Goal: Task Accomplishment & Management: Use online tool/utility

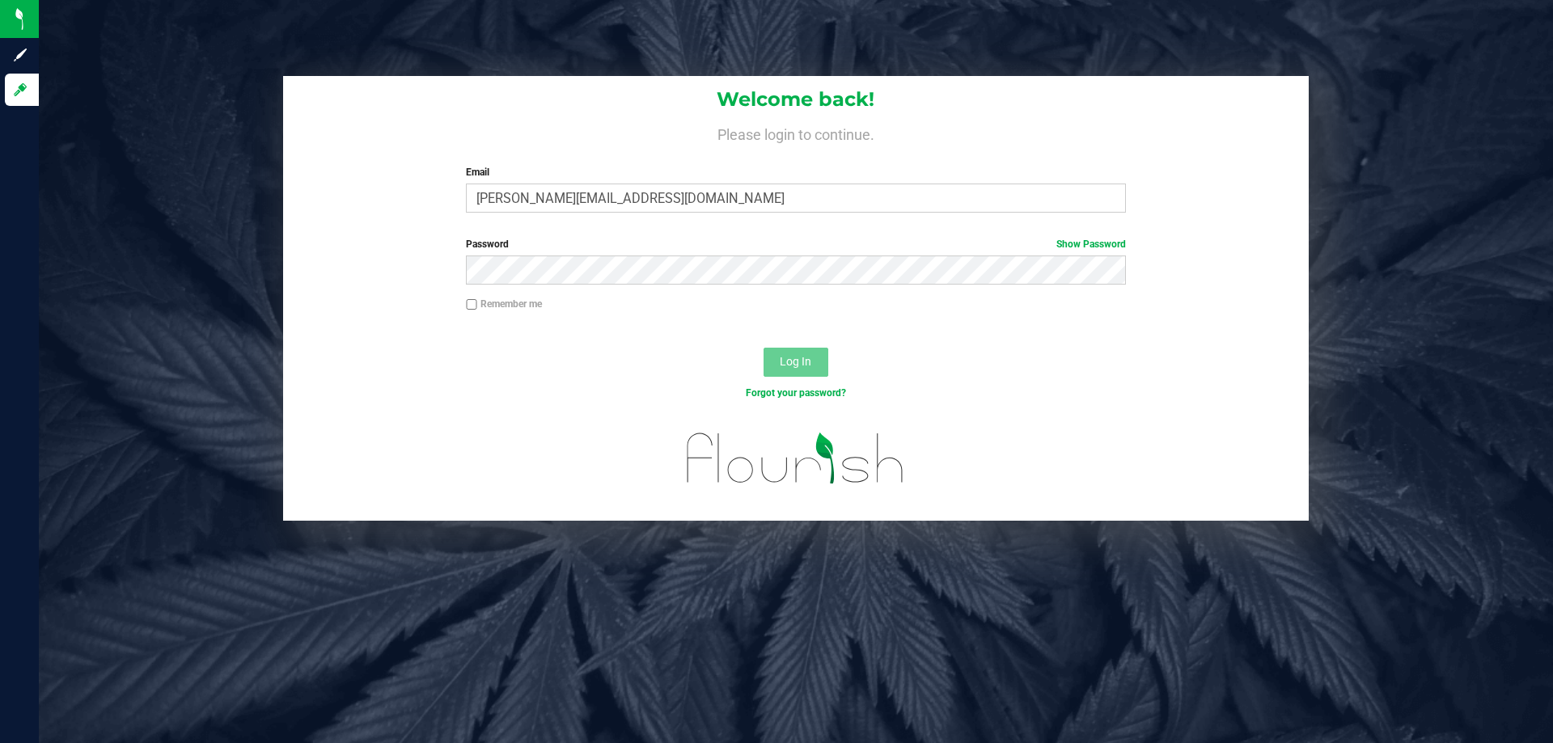
type input "[PERSON_NAME][EMAIL_ADDRESS][DOMAIN_NAME]"
click at [763, 348] on button "Log In" at bounding box center [795, 362] width 65 height 29
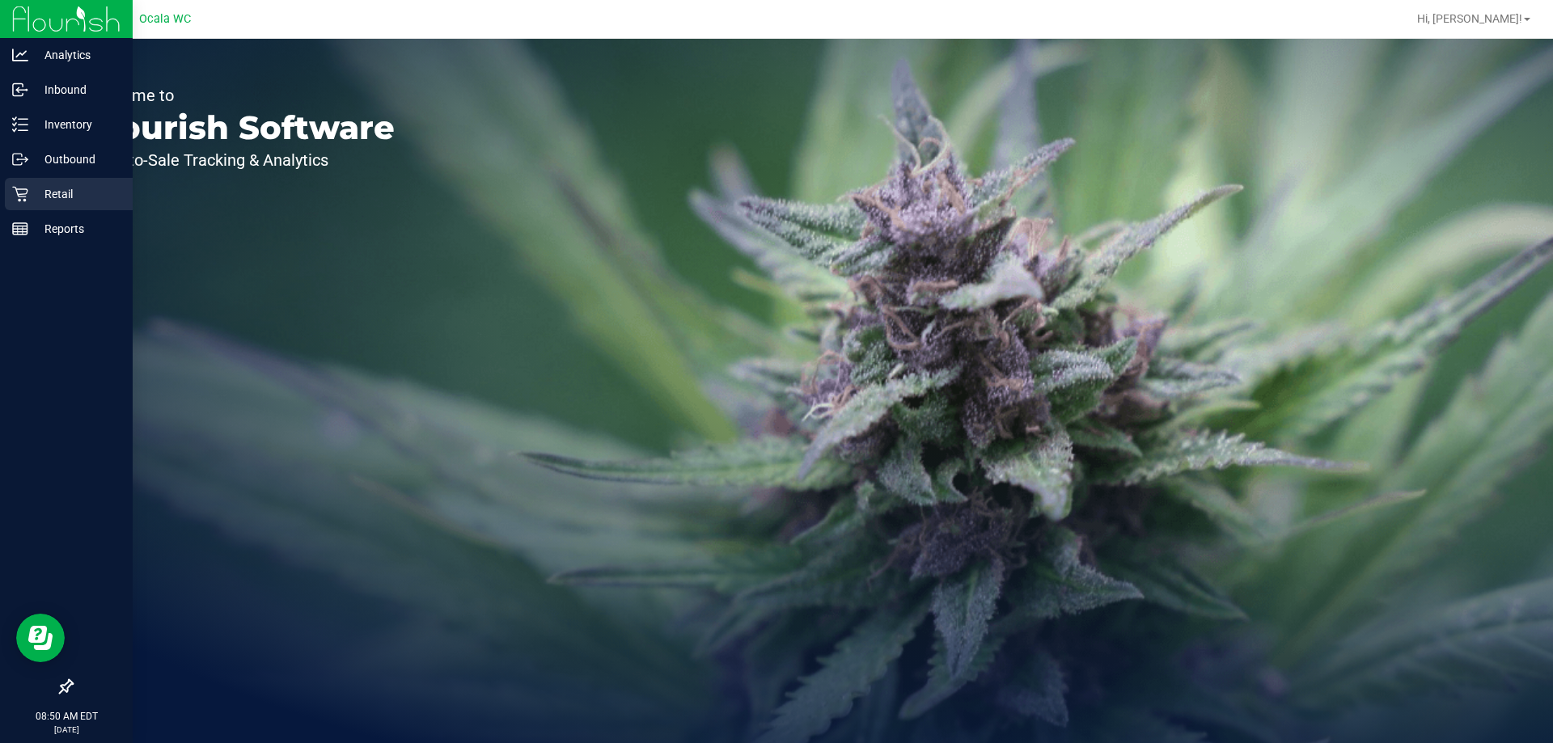
click at [37, 194] on p "Retail" at bounding box center [76, 193] width 97 height 19
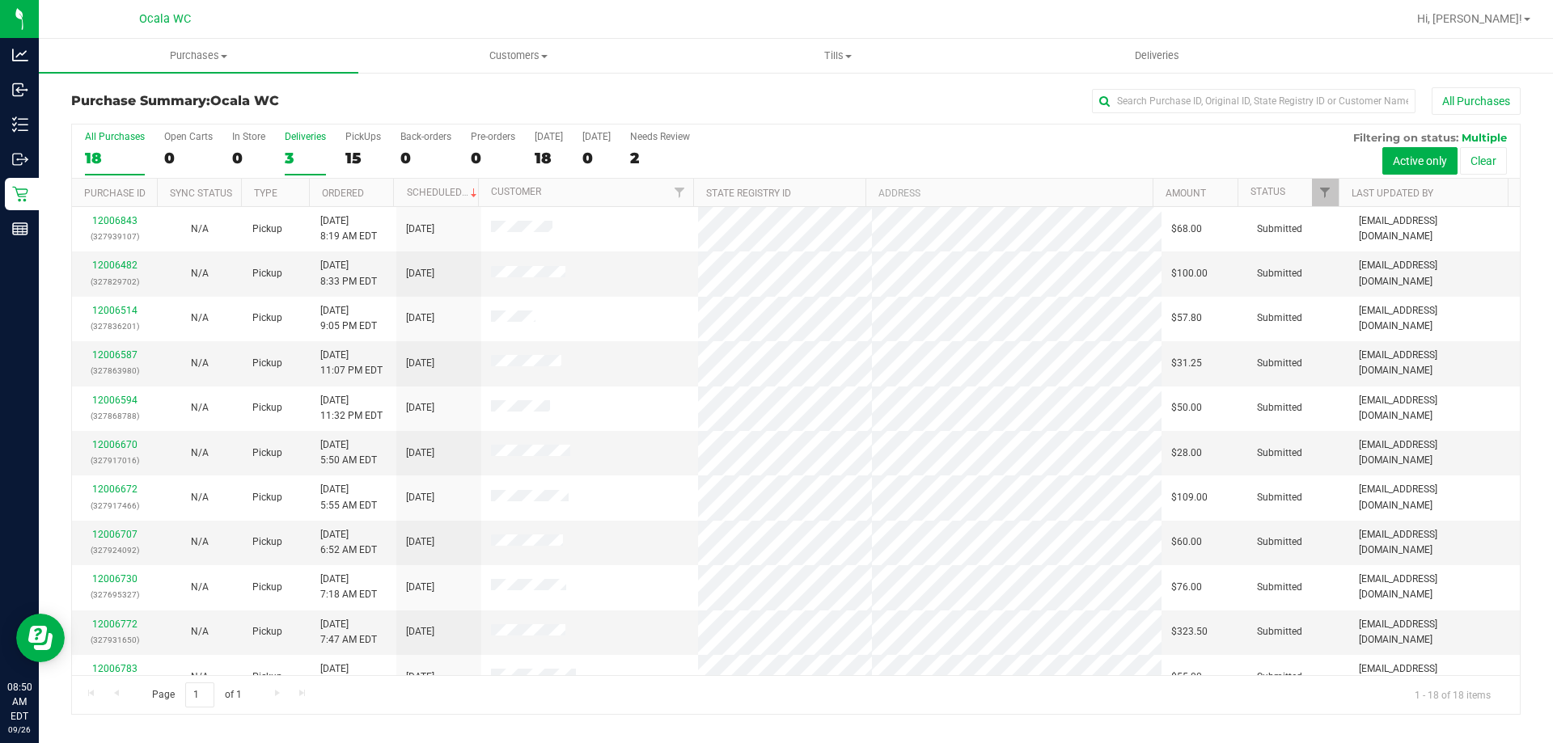
click at [289, 152] on div "3" at bounding box center [305, 158] width 41 height 19
click at [0, 0] on input "Deliveries 3" at bounding box center [0, 0] width 0 height 0
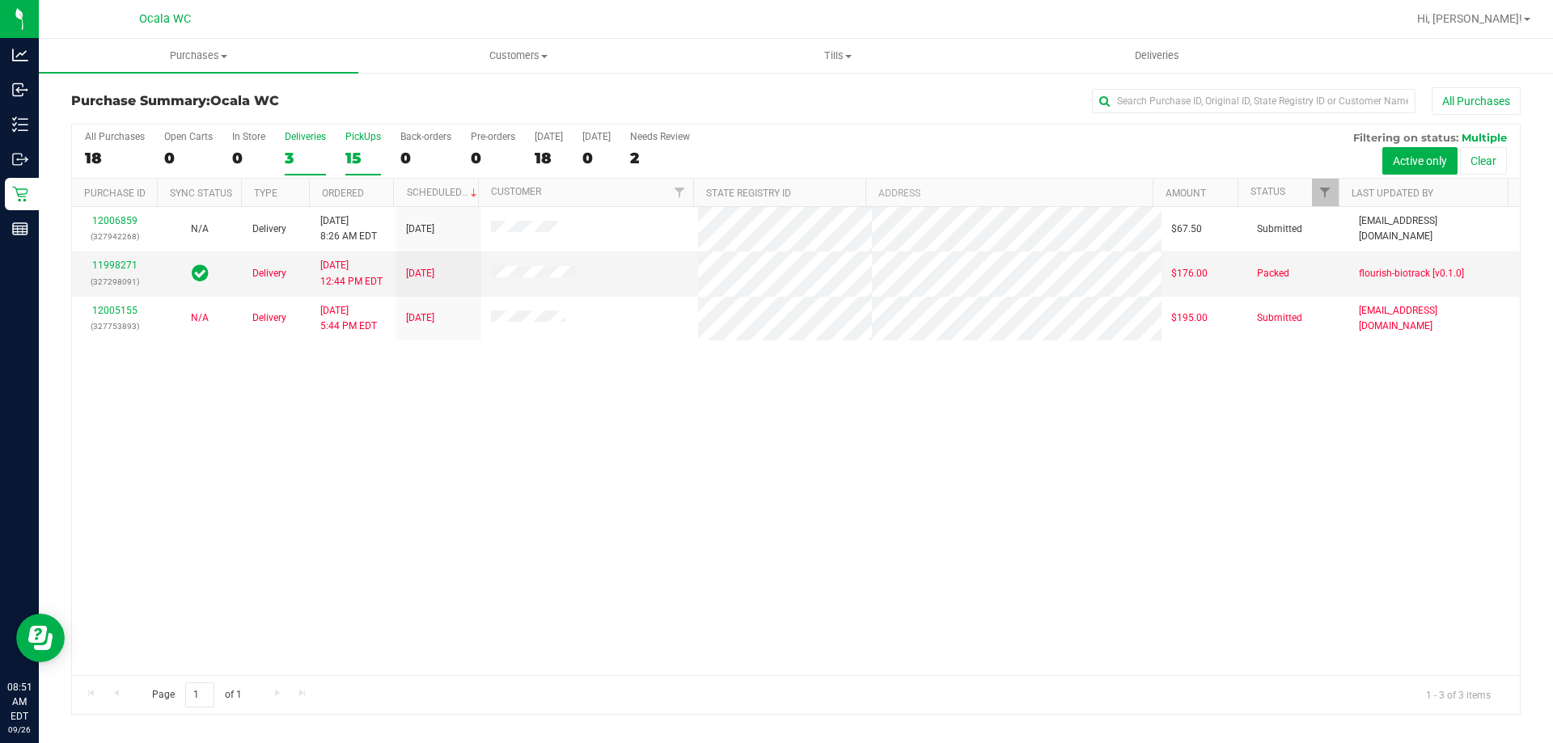
click at [356, 158] on div "15" at bounding box center [363, 158] width 36 height 19
click at [0, 0] on input "PickUps 15" at bounding box center [0, 0] width 0 height 0
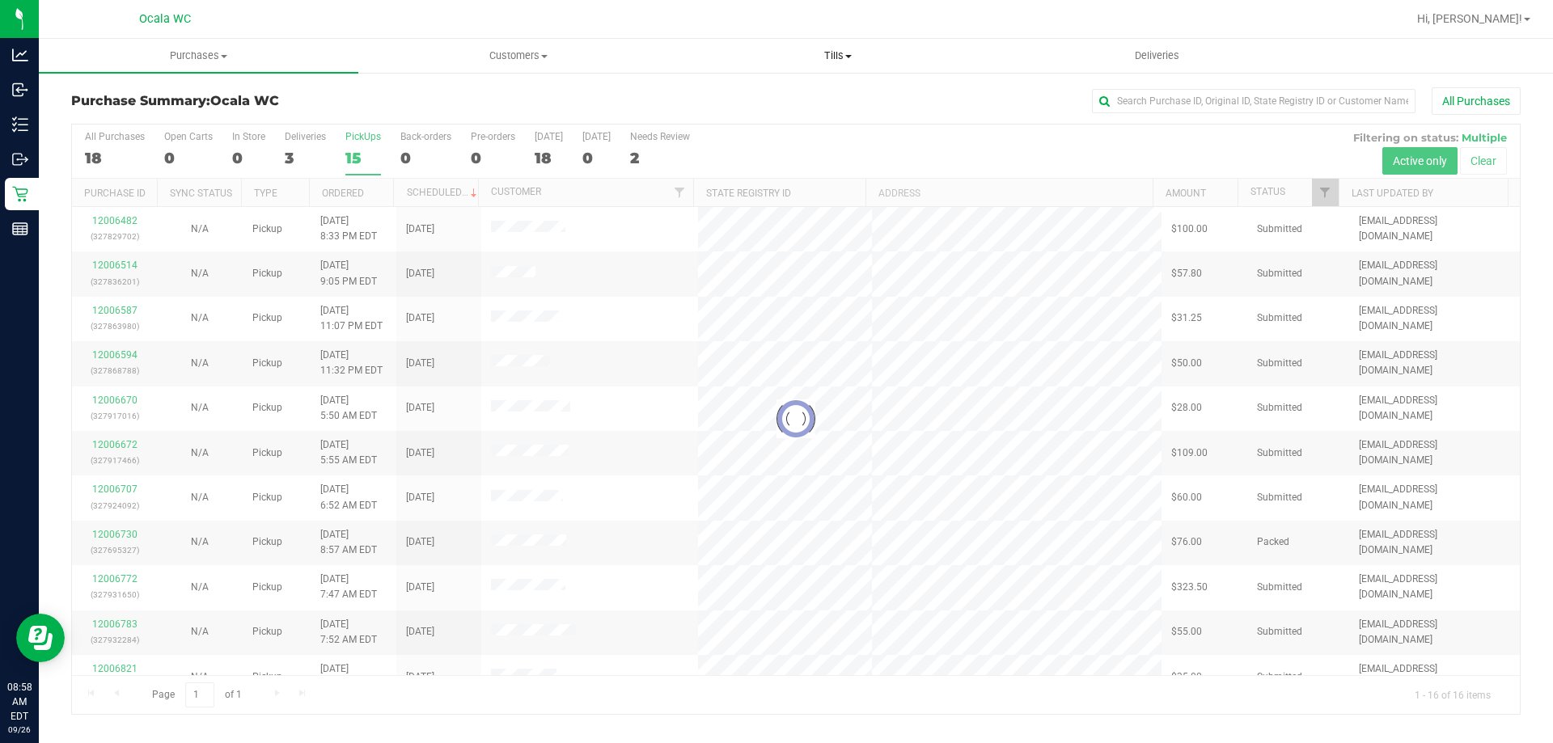
click at [829, 57] on span "Tills" at bounding box center [837, 56] width 318 height 15
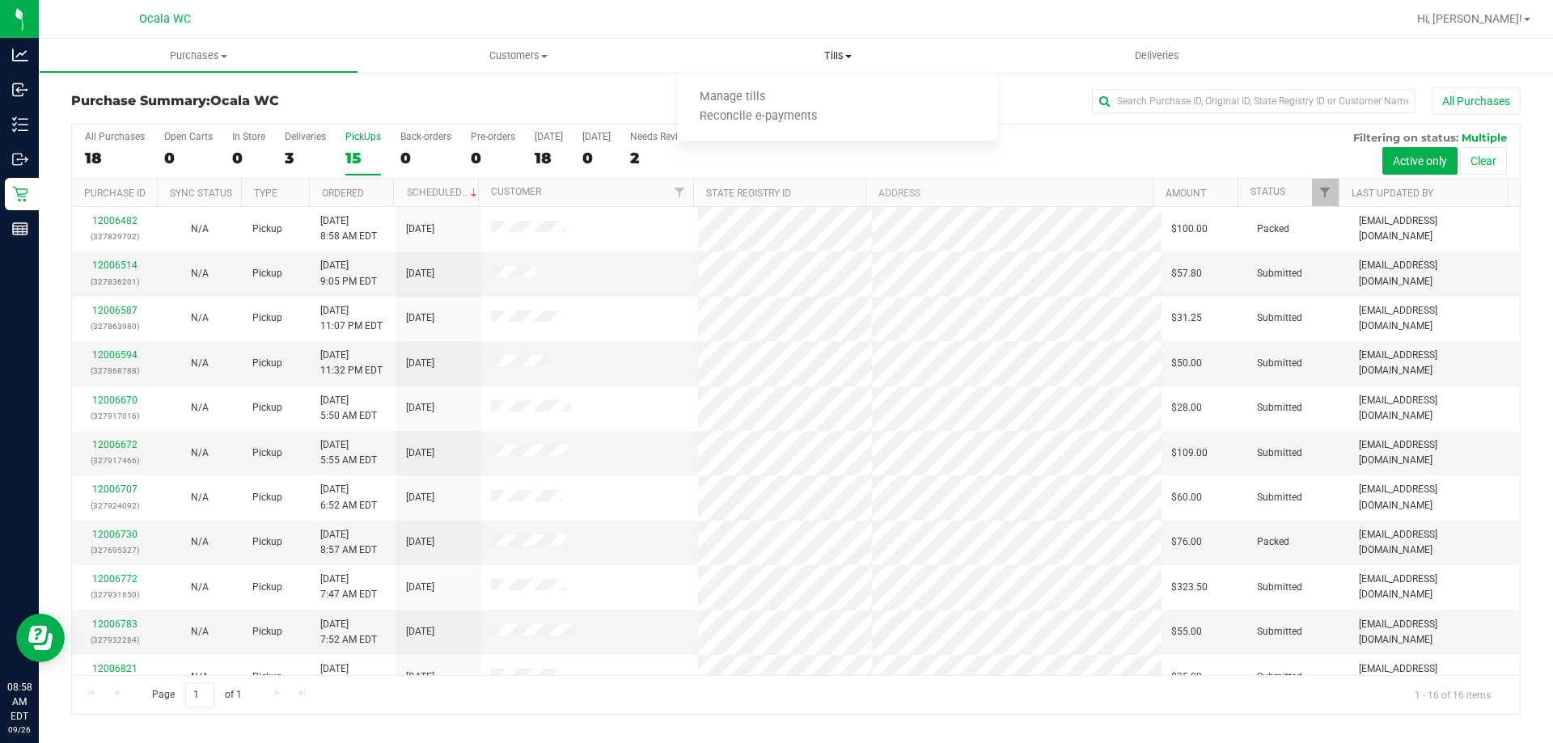
click at [829, 57] on span "Tills" at bounding box center [837, 56] width 319 height 15
click at [753, 95] on span "Manage tills" at bounding box center [732, 98] width 109 height 14
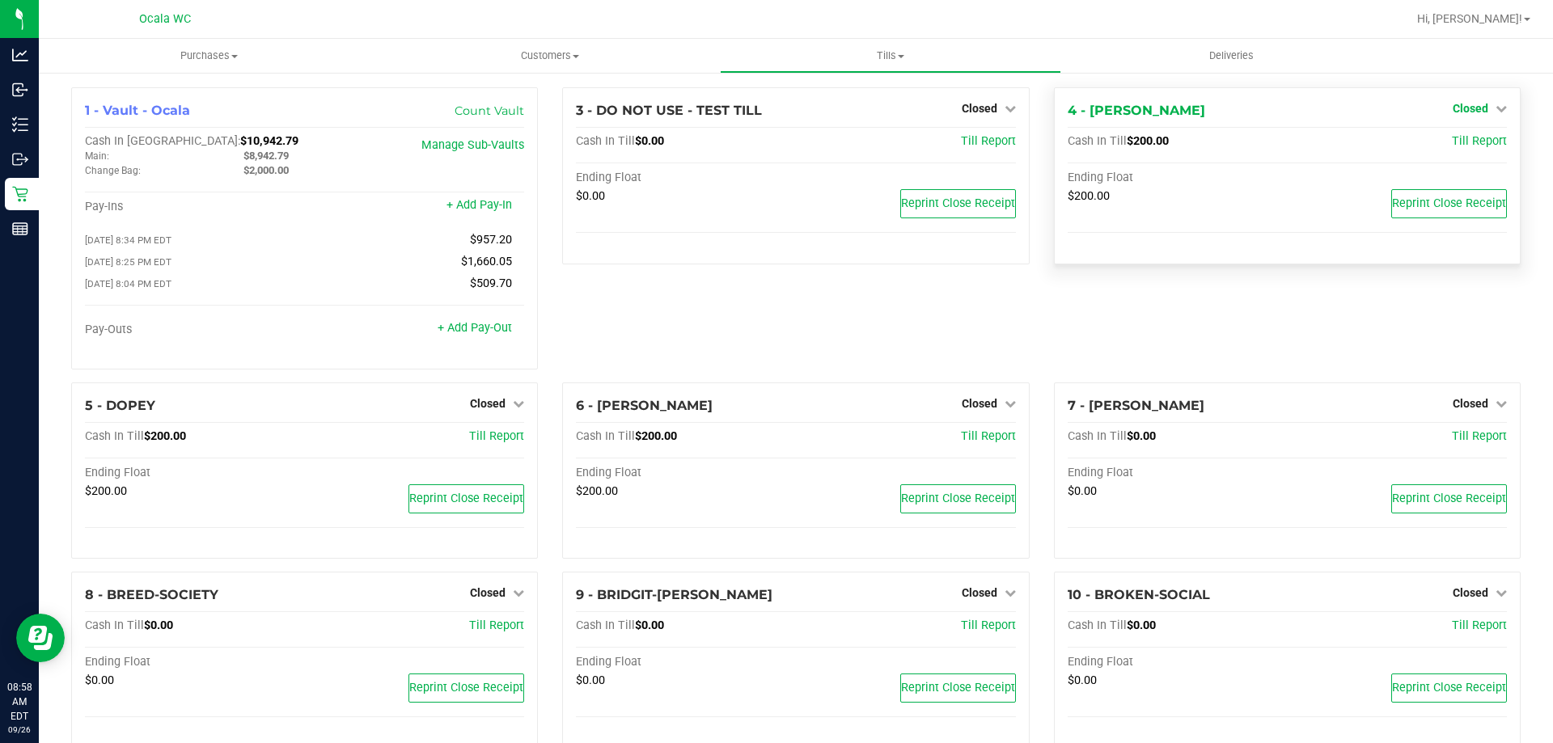
click at [1477, 108] on link "Closed" at bounding box center [1479, 108] width 54 height 13
click at [1448, 143] on link "Open Till" at bounding box center [1469, 142] width 43 height 13
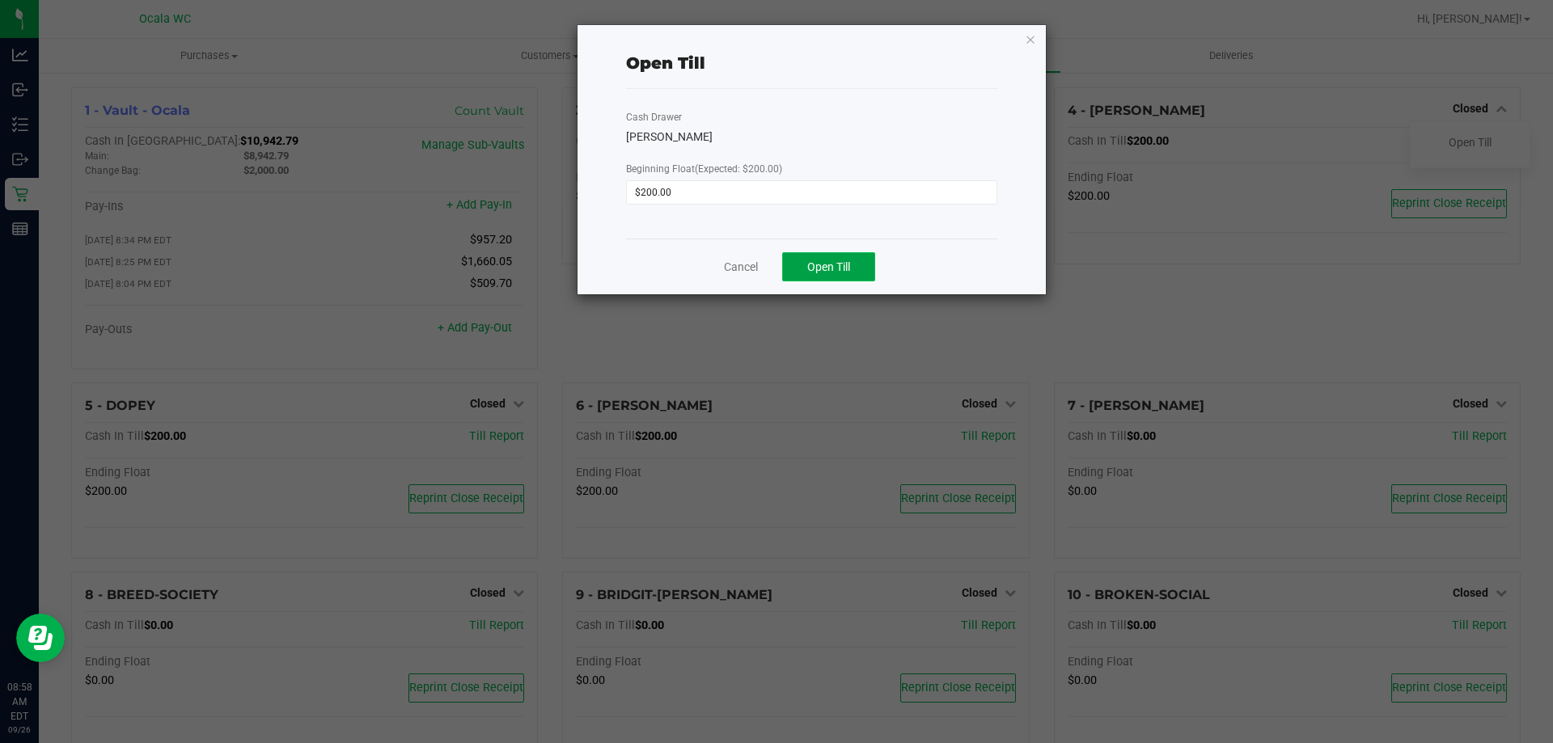
click at [835, 264] on span "Open Till" at bounding box center [828, 266] width 43 height 13
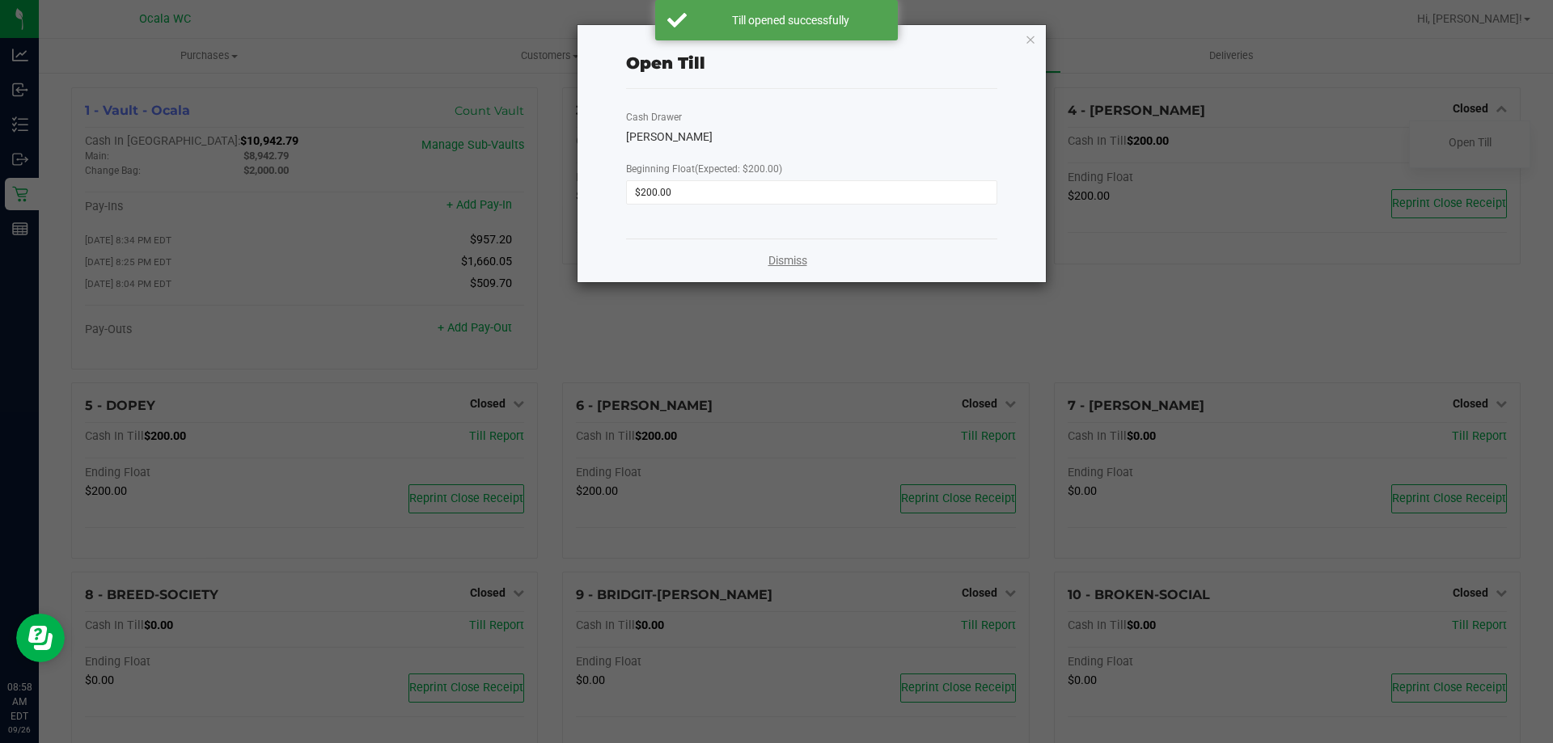
click at [772, 263] on link "Dismiss" at bounding box center [787, 260] width 39 height 17
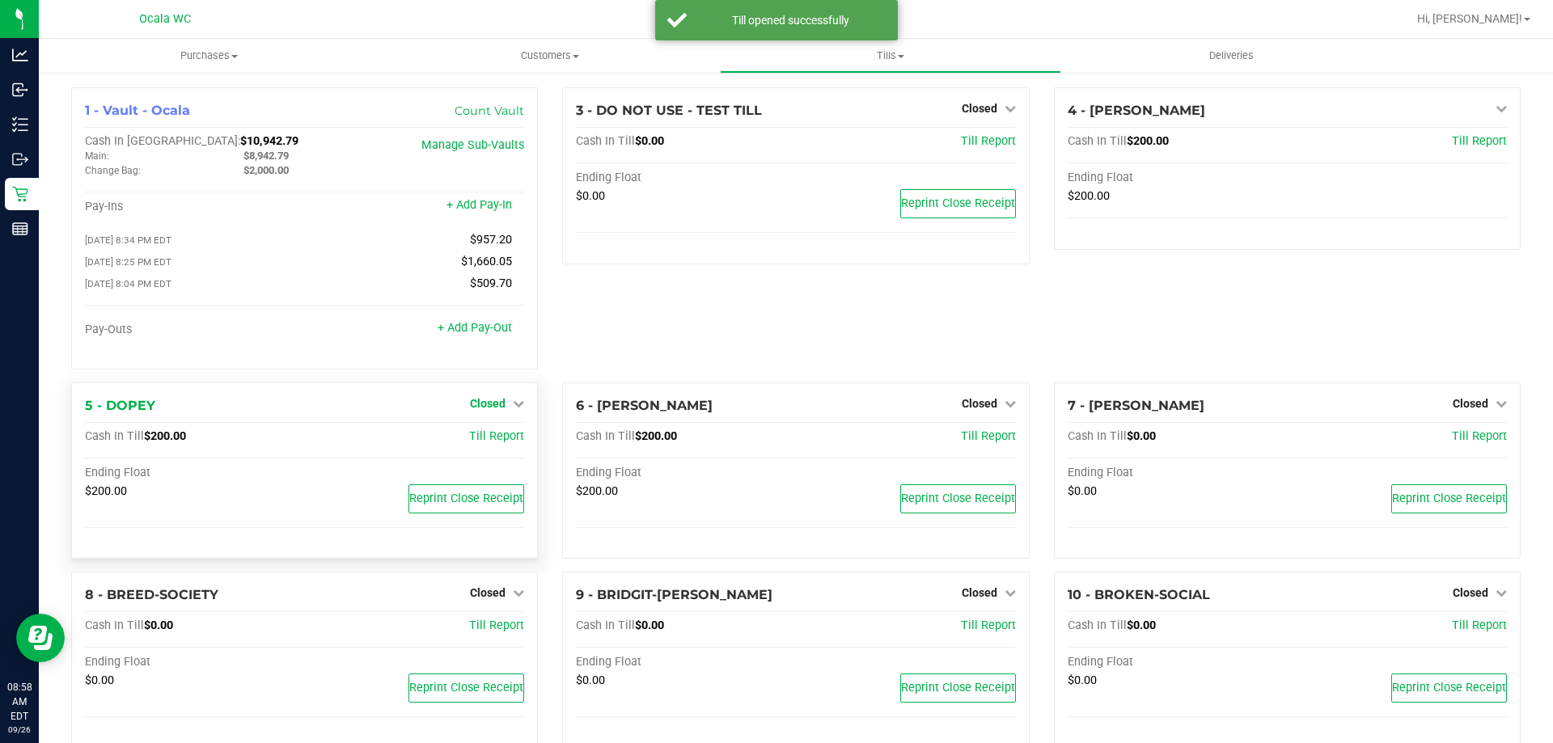
click at [473, 410] on span "Closed" at bounding box center [488, 403] width 36 height 13
click at [466, 439] on link "Open Till" at bounding box center [487, 436] width 43 height 13
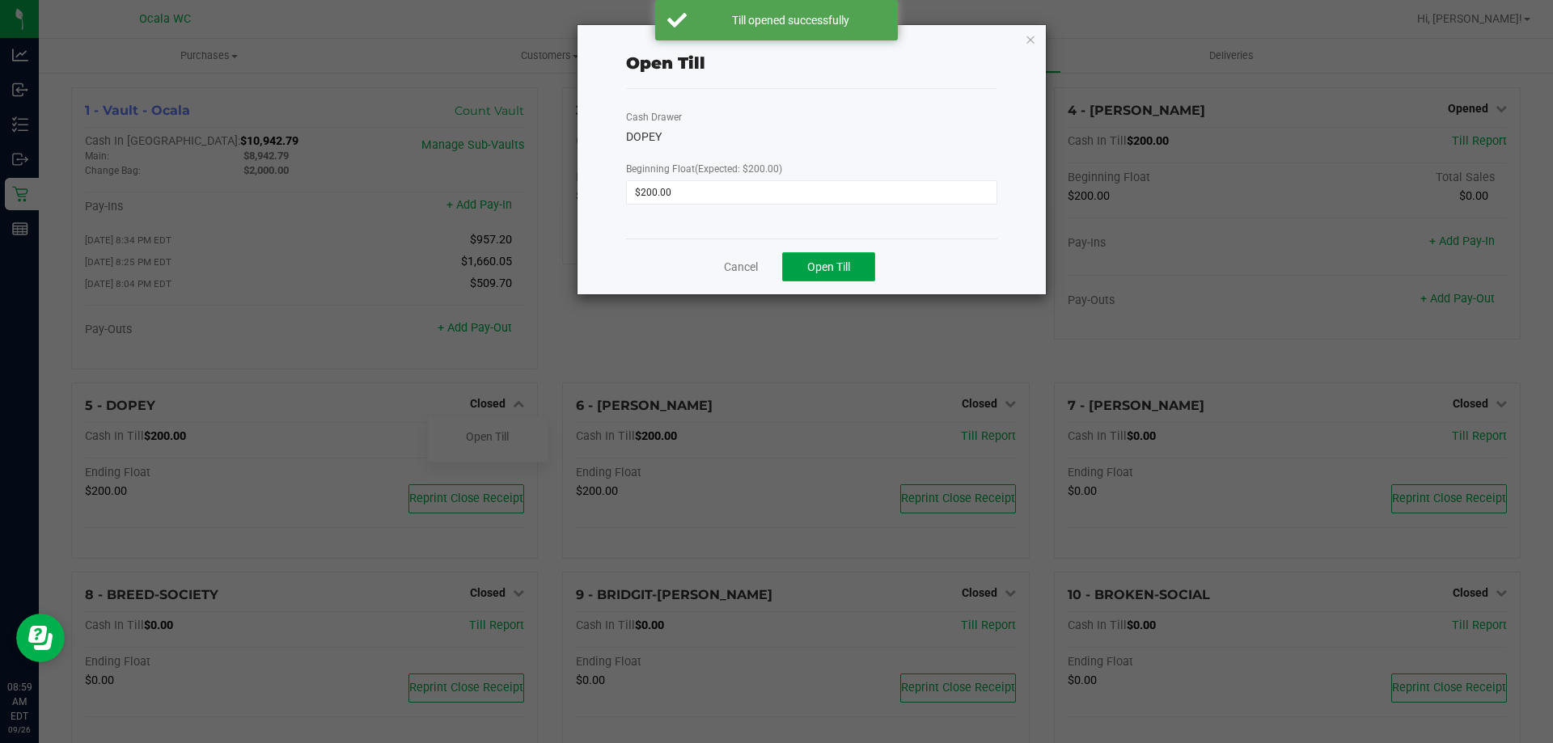
click at [862, 270] on button "Open Till" at bounding box center [828, 266] width 93 height 29
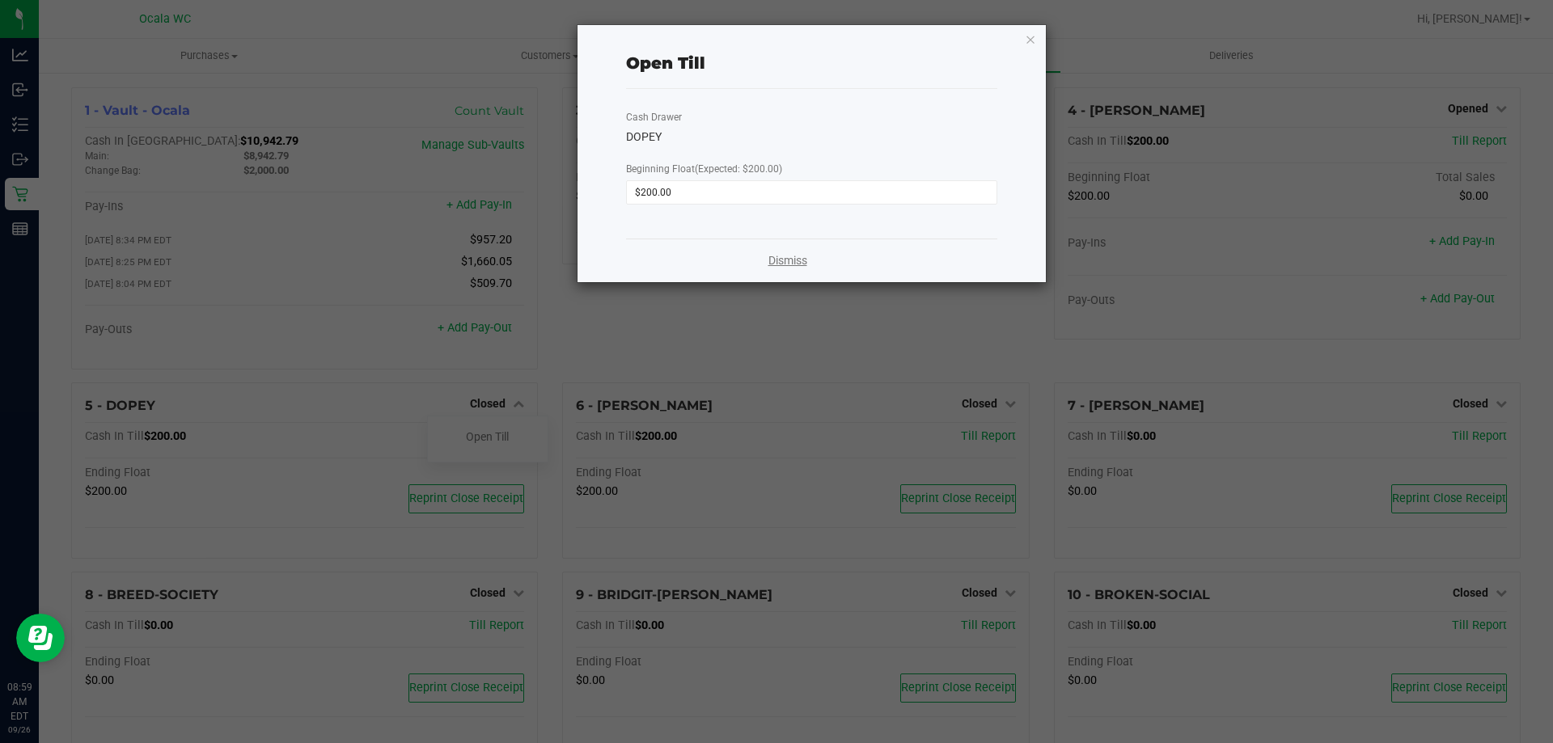
click at [773, 263] on link "Dismiss" at bounding box center [787, 260] width 39 height 17
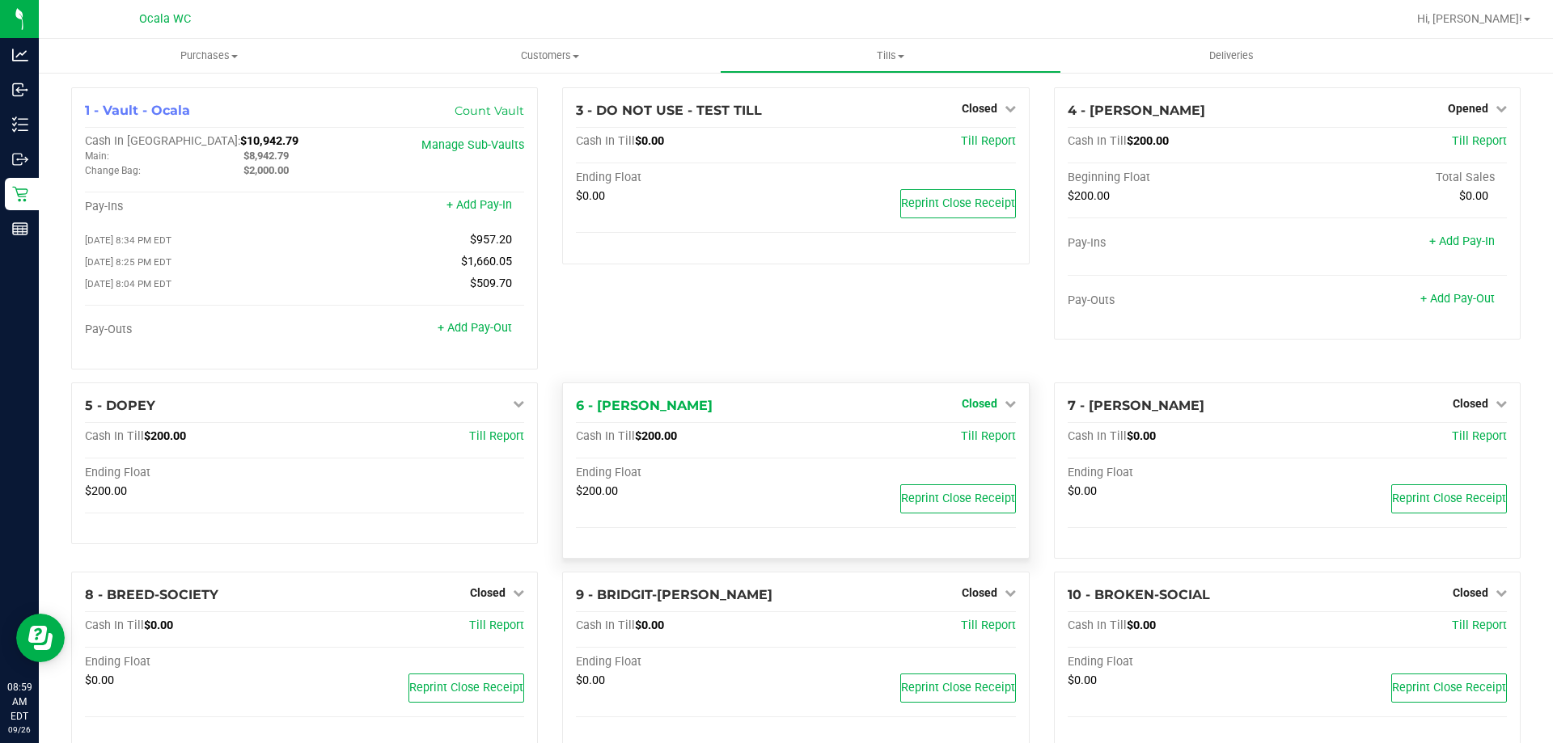
click at [973, 408] on span "Closed" at bounding box center [979, 403] width 36 height 13
click at [973, 428] on div "Open Till" at bounding box center [978, 440] width 121 height 48
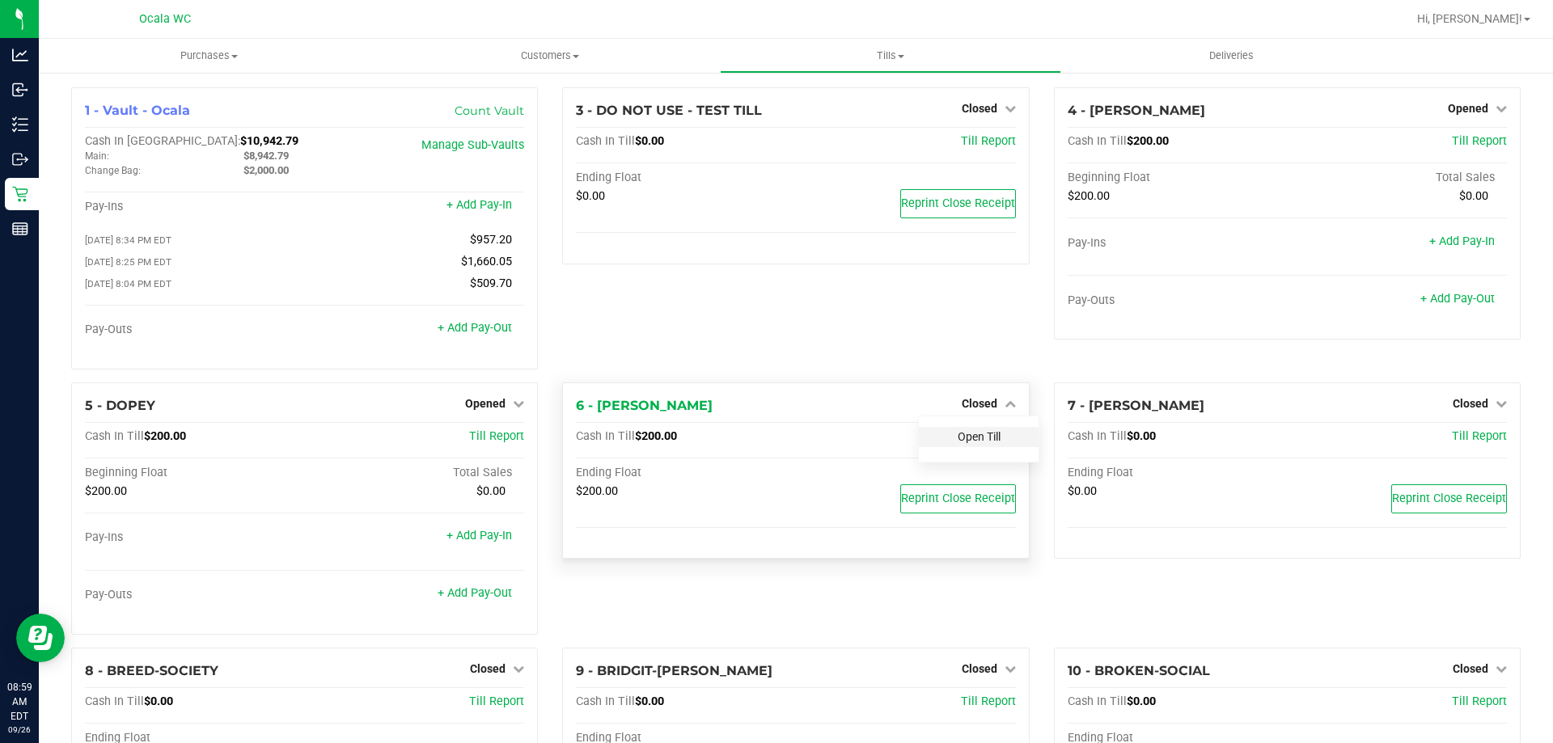
click at [966, 436] on link "Open Till" at bounding box center [978, 436] width 43 height 13
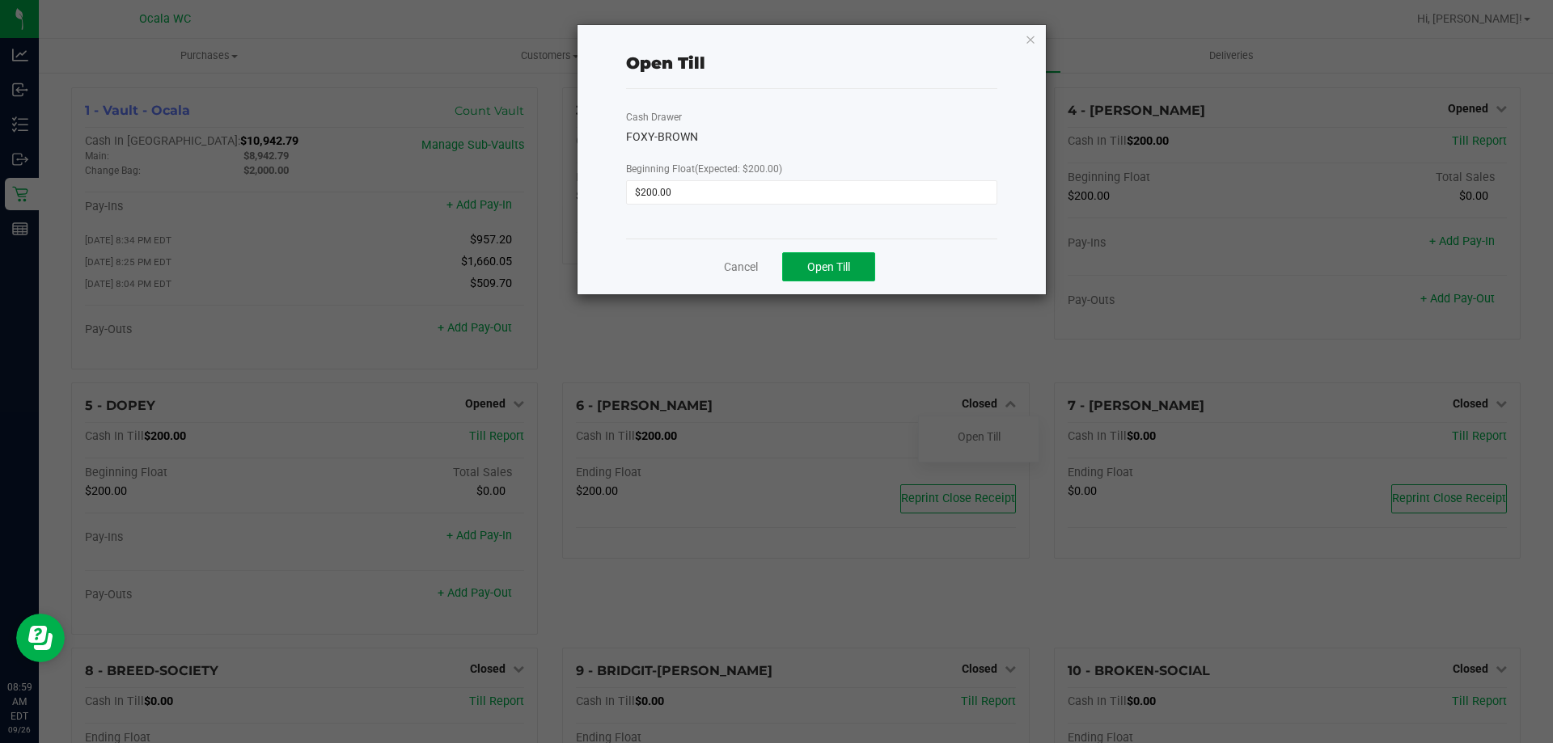
click at [861, 265] on button "Open Till" at bounding box center [828, 266] width 93 height 29
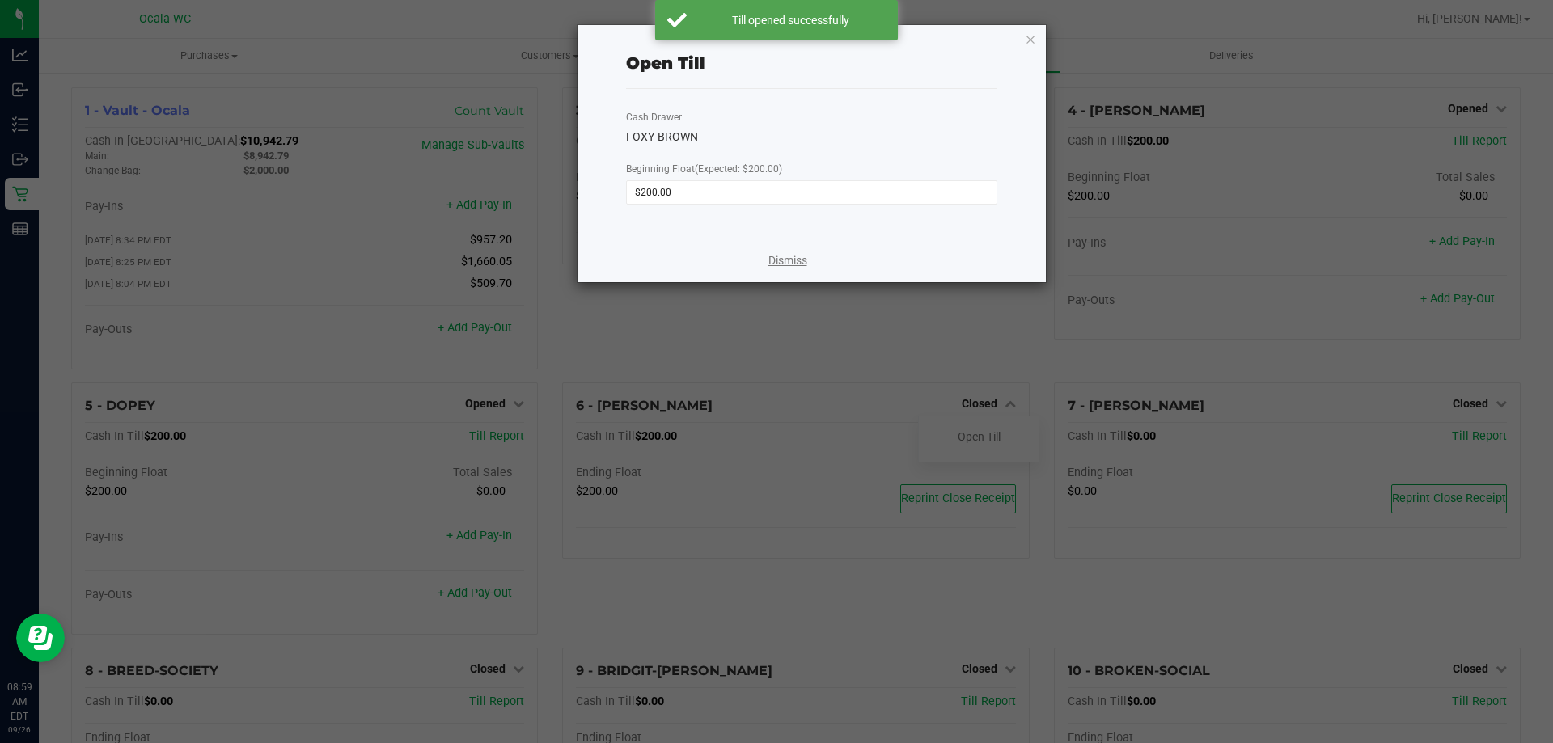
click at [787, 256] on link "Dismiss" at bounding box center [787, 260] width 39 height 17
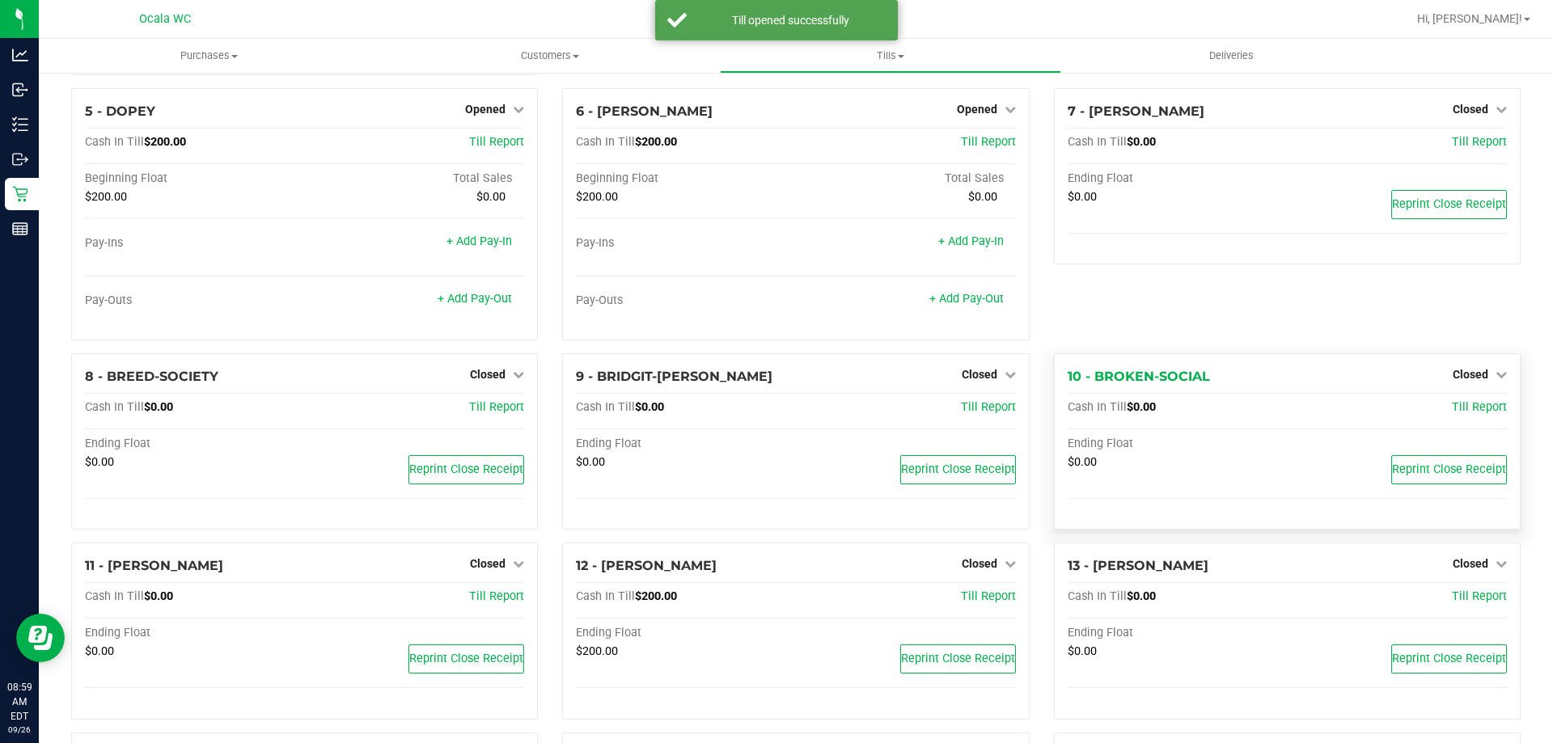
scroll to position [323, 0]
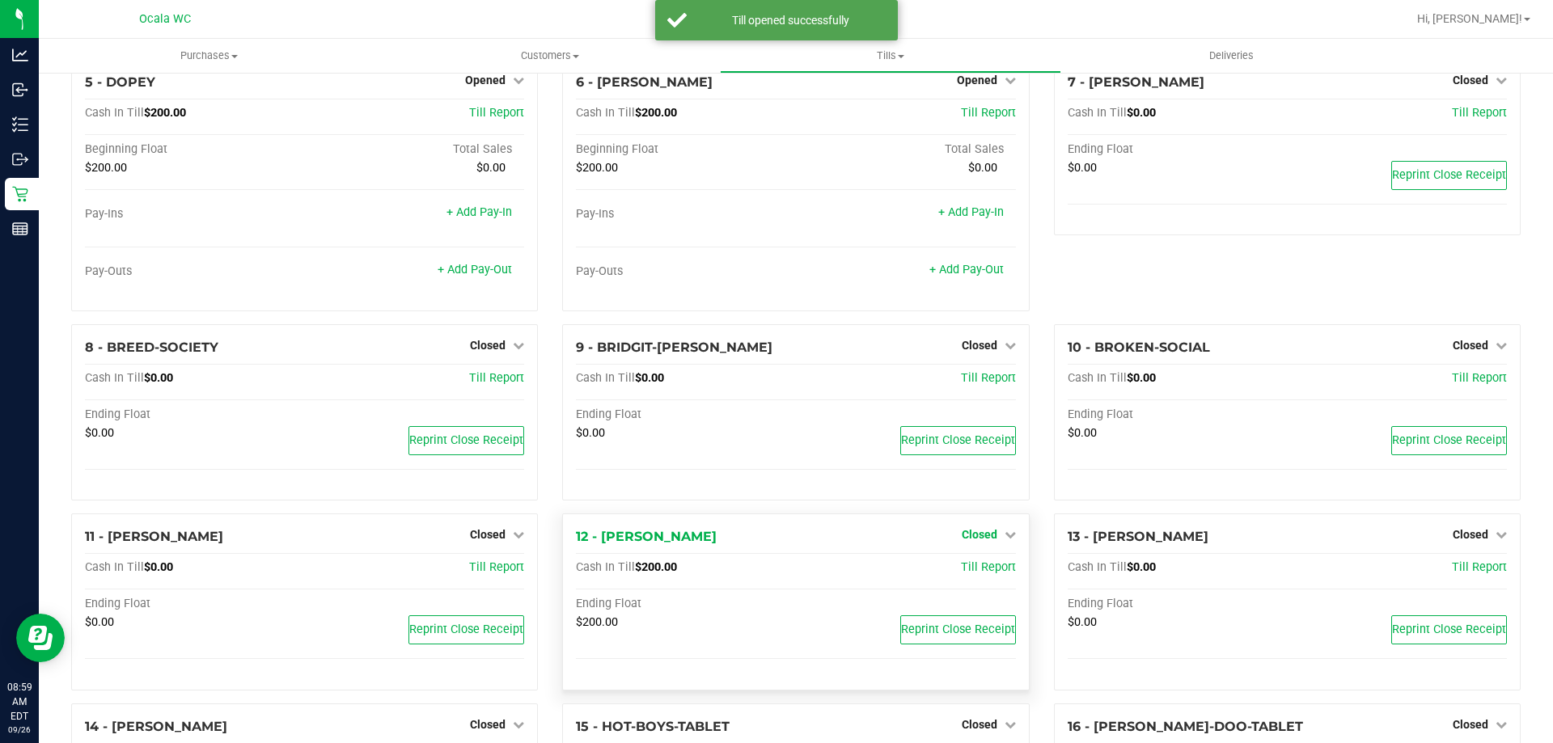
click at [963, 541] on span "Closed" at bounding box center [979, 534] width 36 height 13
click at [957, 573] on link "Open Till" at bounding box center [978, 568] width 43 height 13
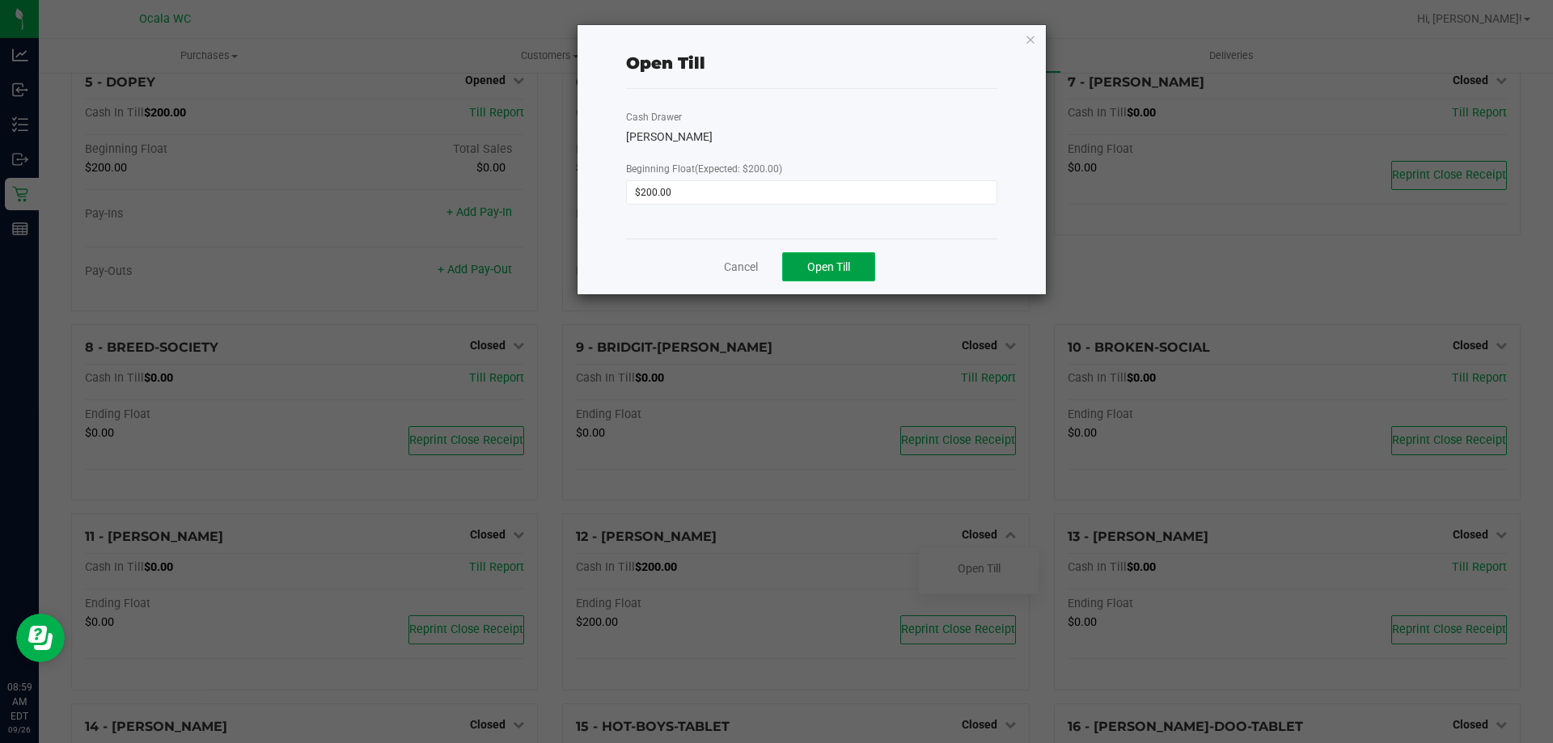
click at [829, 271] on span "Open Till" at bounding box center [828, 266] width 43 height 13
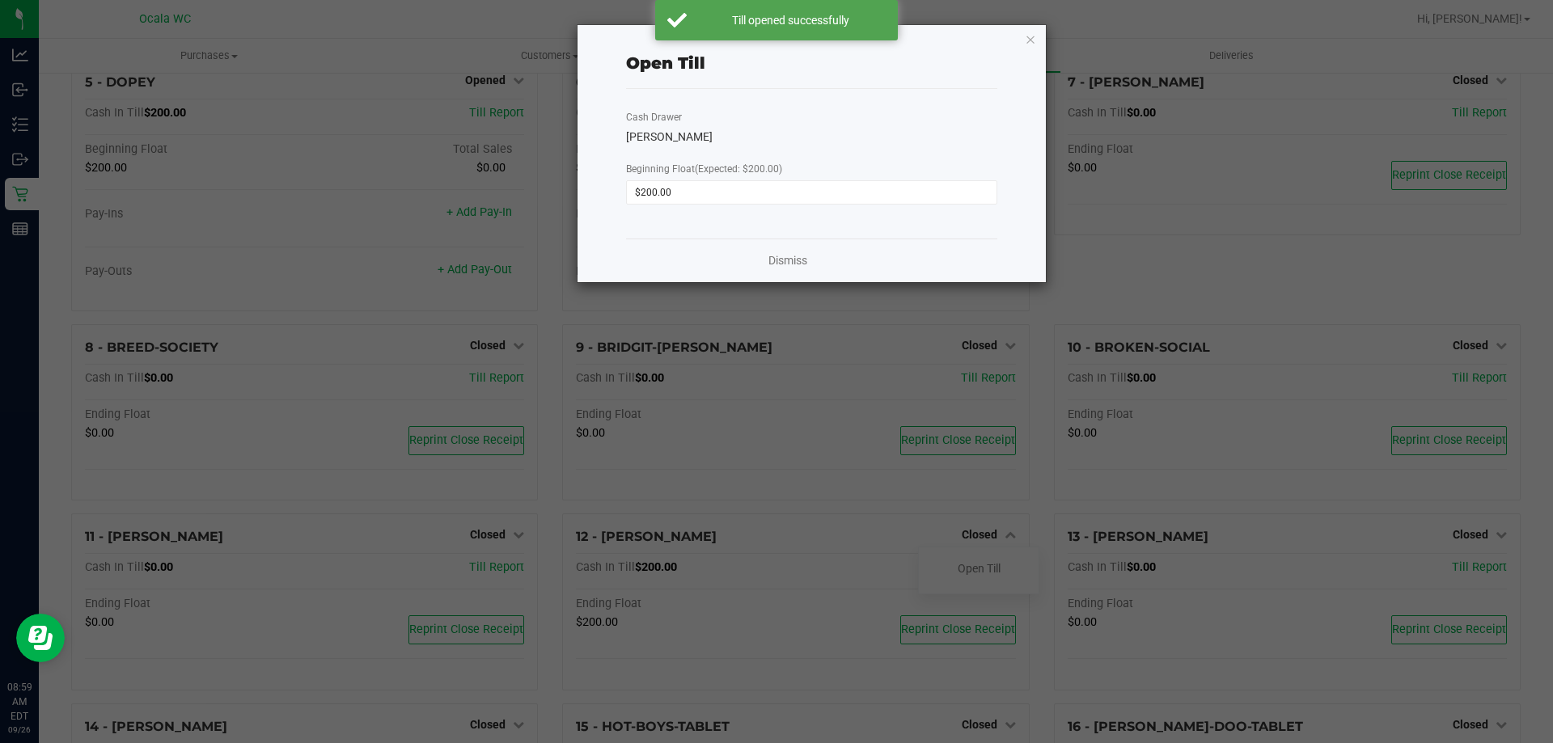
click at [776, 269] on div "Dismiss" at bounding box center [811, 261] width 371 height 44
click at [786, 259] on link "Dismiss" at bounding box center [787, 260] width 39 height 17
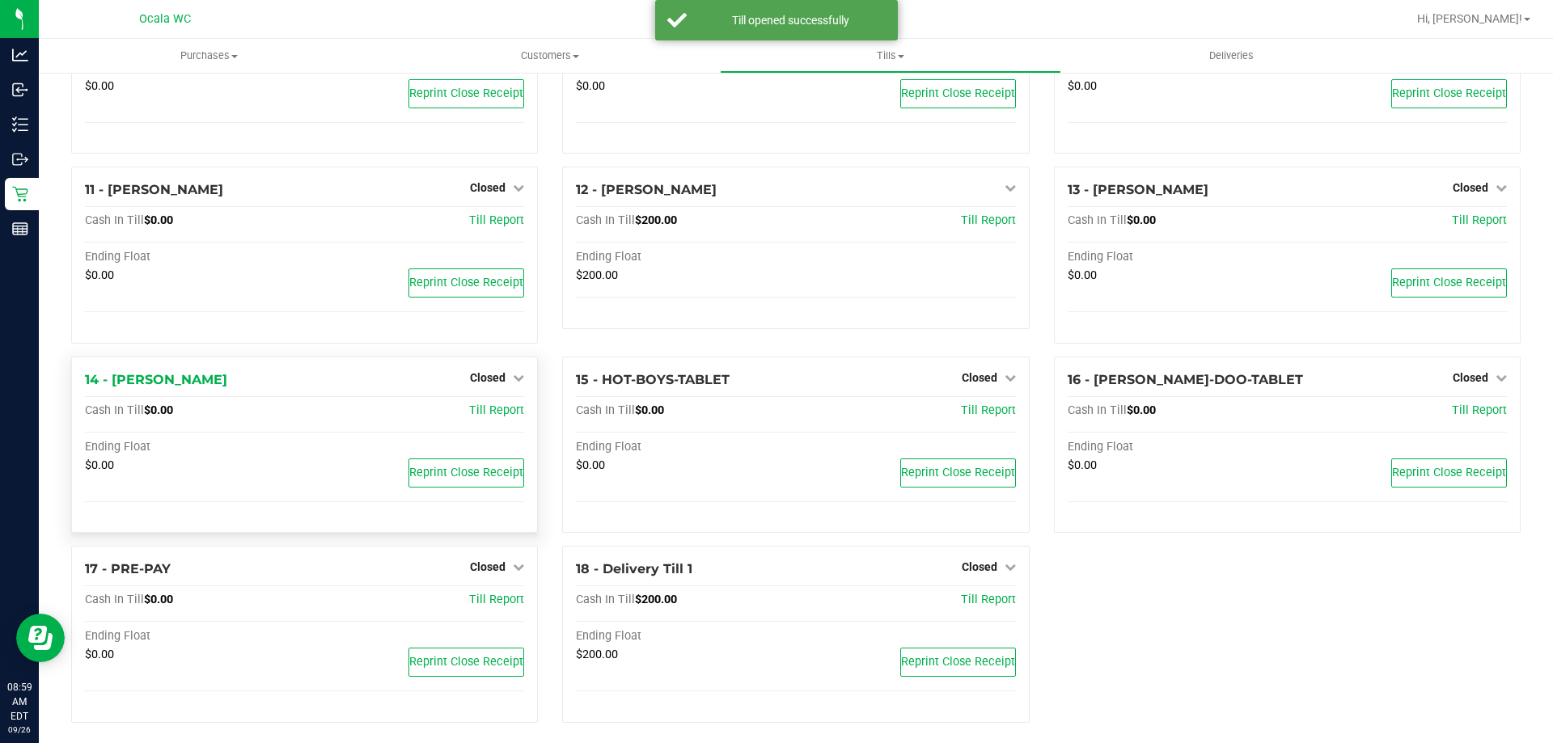
scroll to position [683, 0]
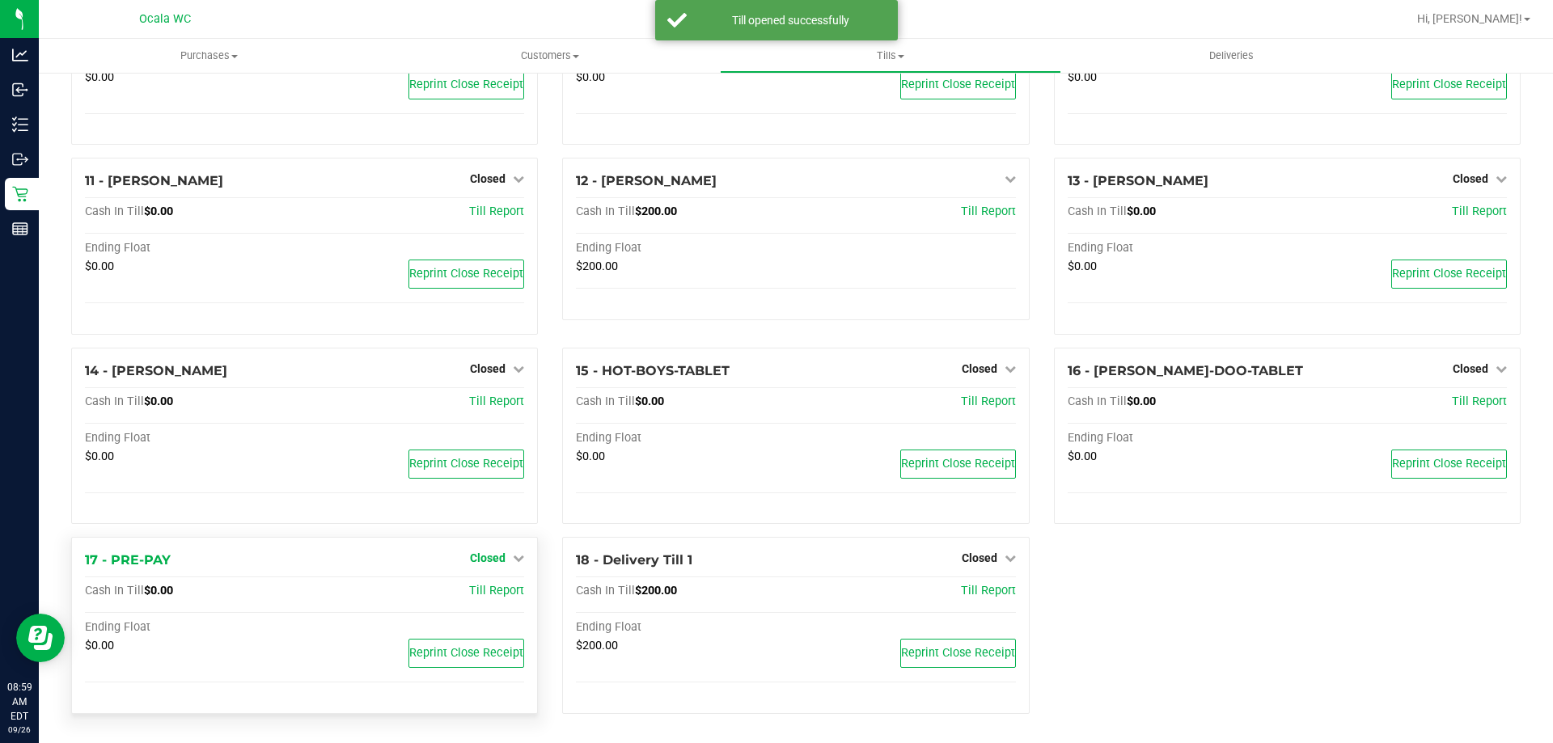
click at [503, 564] on div "Closed" at bounding box center [497, 557] width 54 height 19
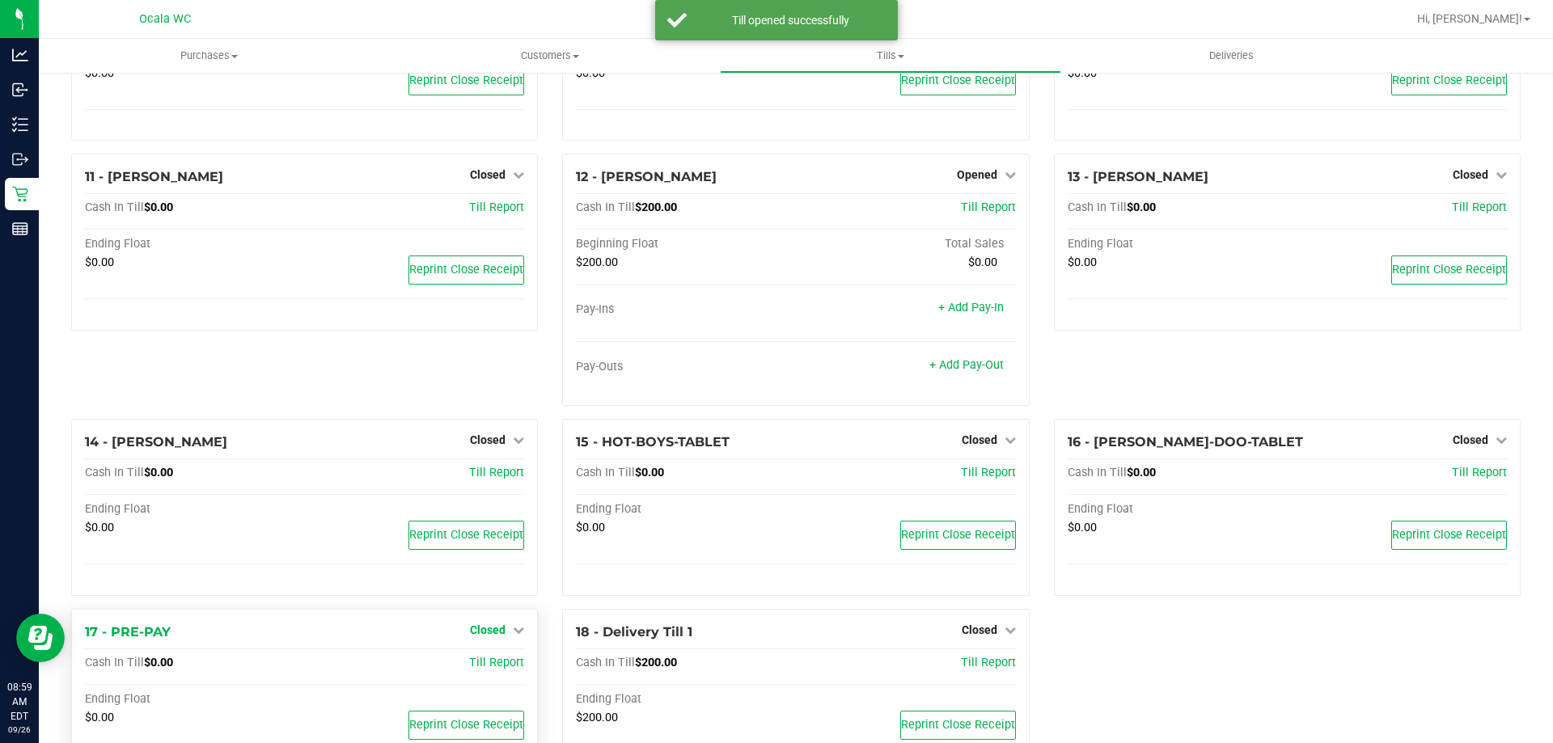
click at [491, 628] on span "Closed" at bounding box center [488, 629] width 36 height 13
click at [487, 665] on link "Open Till" at bounding box center [487, 663] width 43 height 13
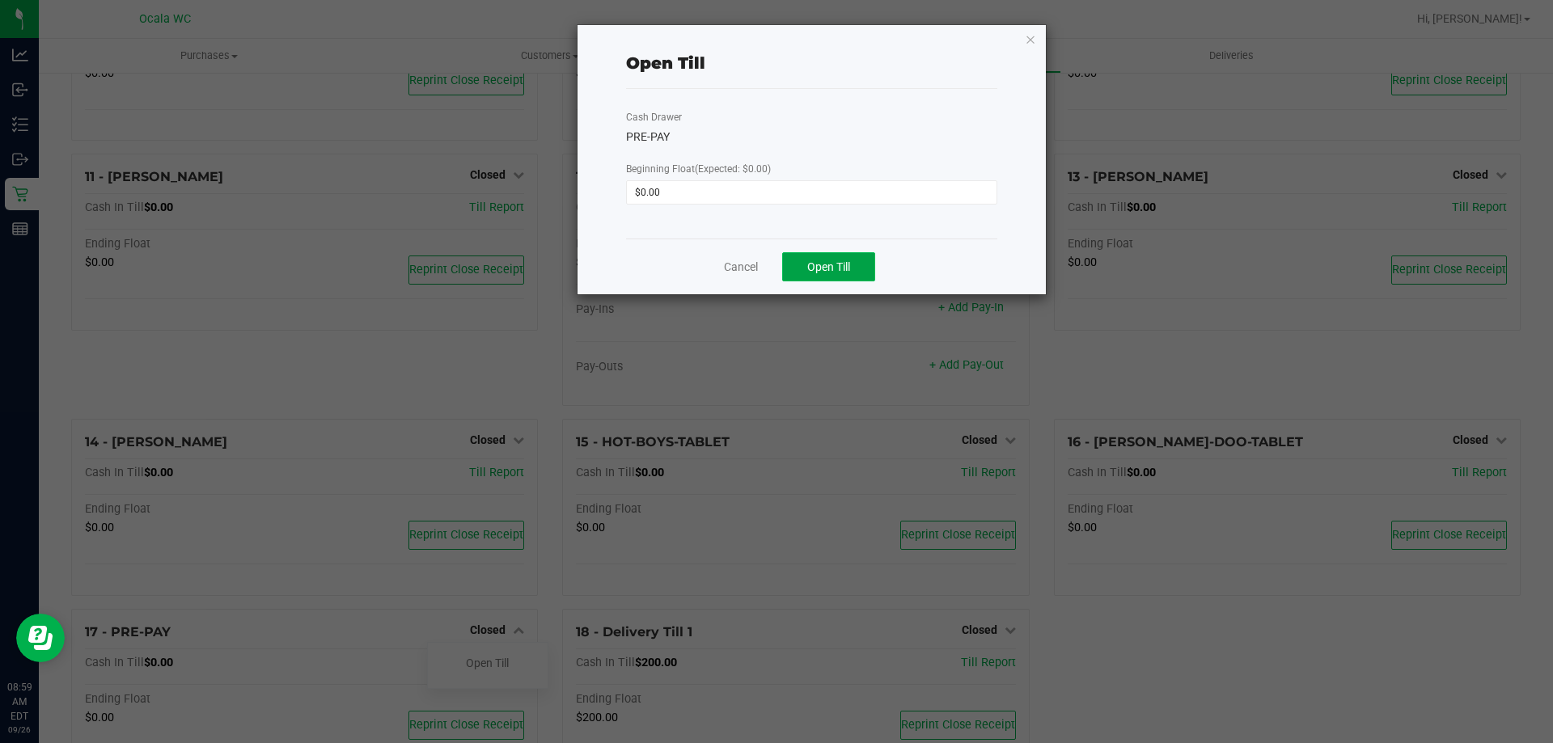
click at [822, 273] on span "Open Till" at bounding box center [828, 266] width 43 height 13
